Goal: Information Seeking & Learning: Learn about a topic

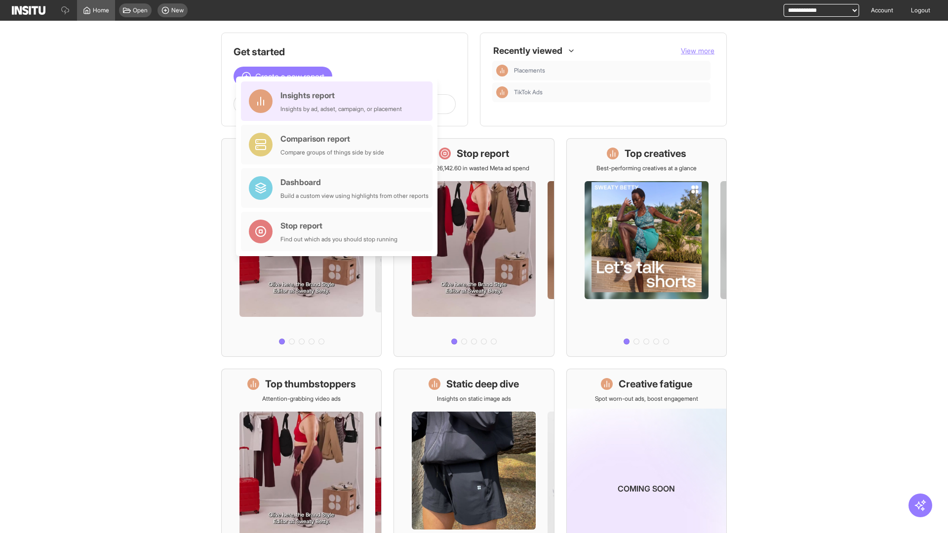
click at [339, 101] on div "Insights report Insights by ad, adset, campaign, or placement" at bounding box center [342, 101] width 122 height 24
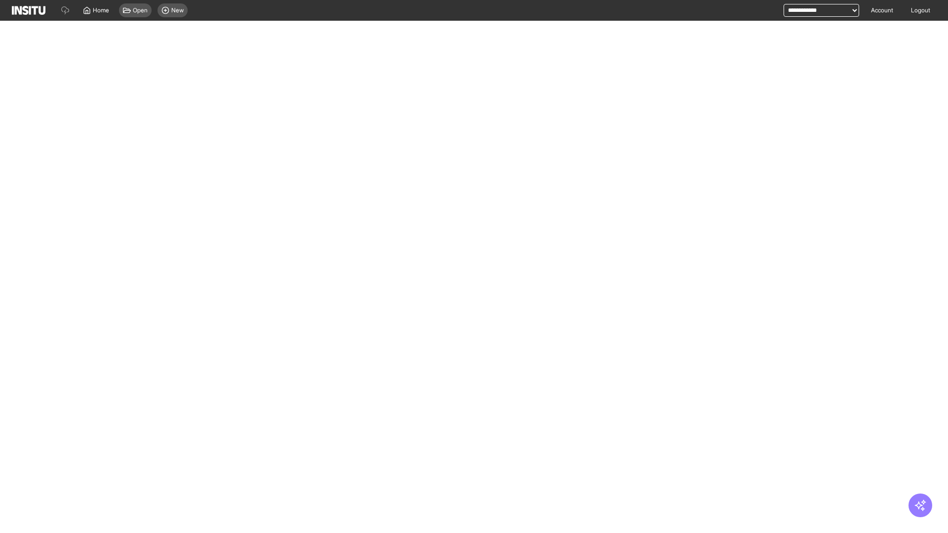
select select "**"
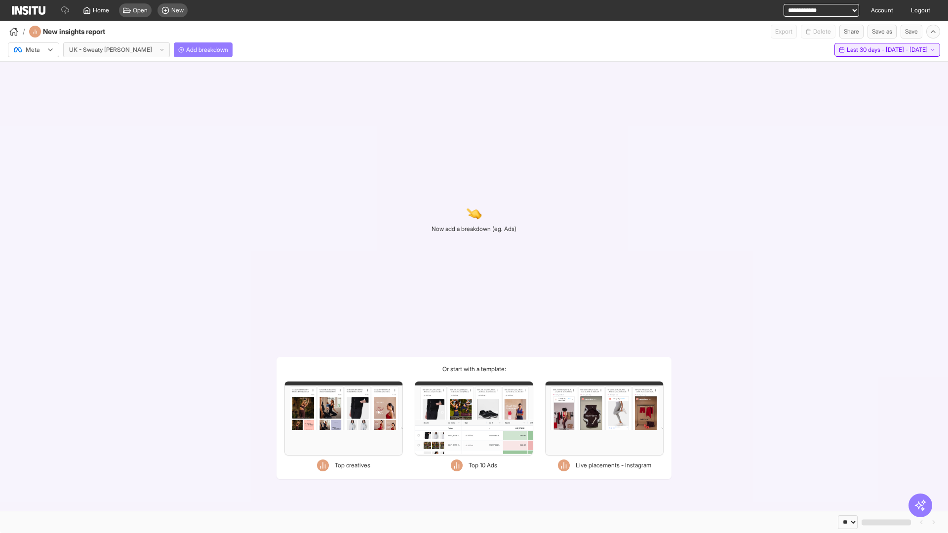
click at [866, 50] on span "Last 30 days - [DATE] - [DATE]" at bounding box center [887, 50] width 81 height 8
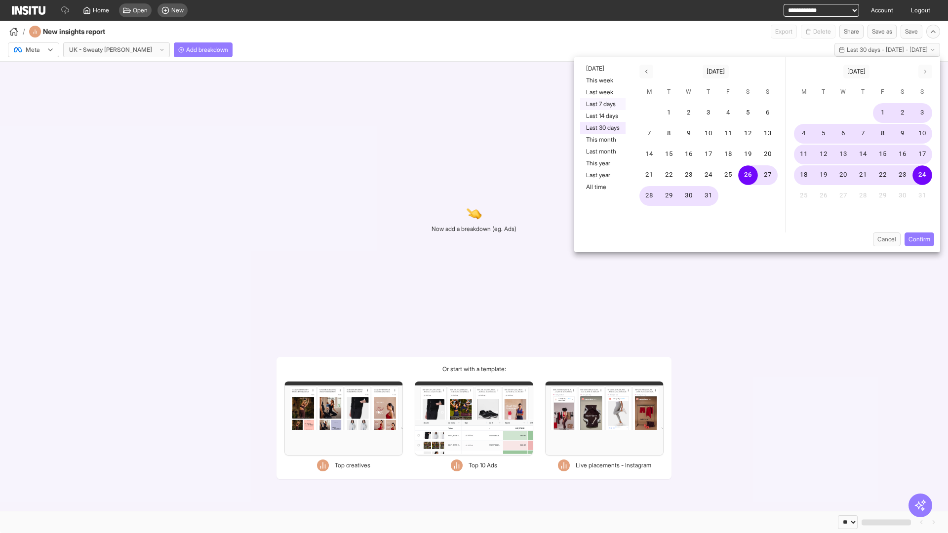
click at [602, 104] on button "Last 7 days" at bounding box center [602, 104] width 45 height 12
